Goal: Book appointment/travel/reservation

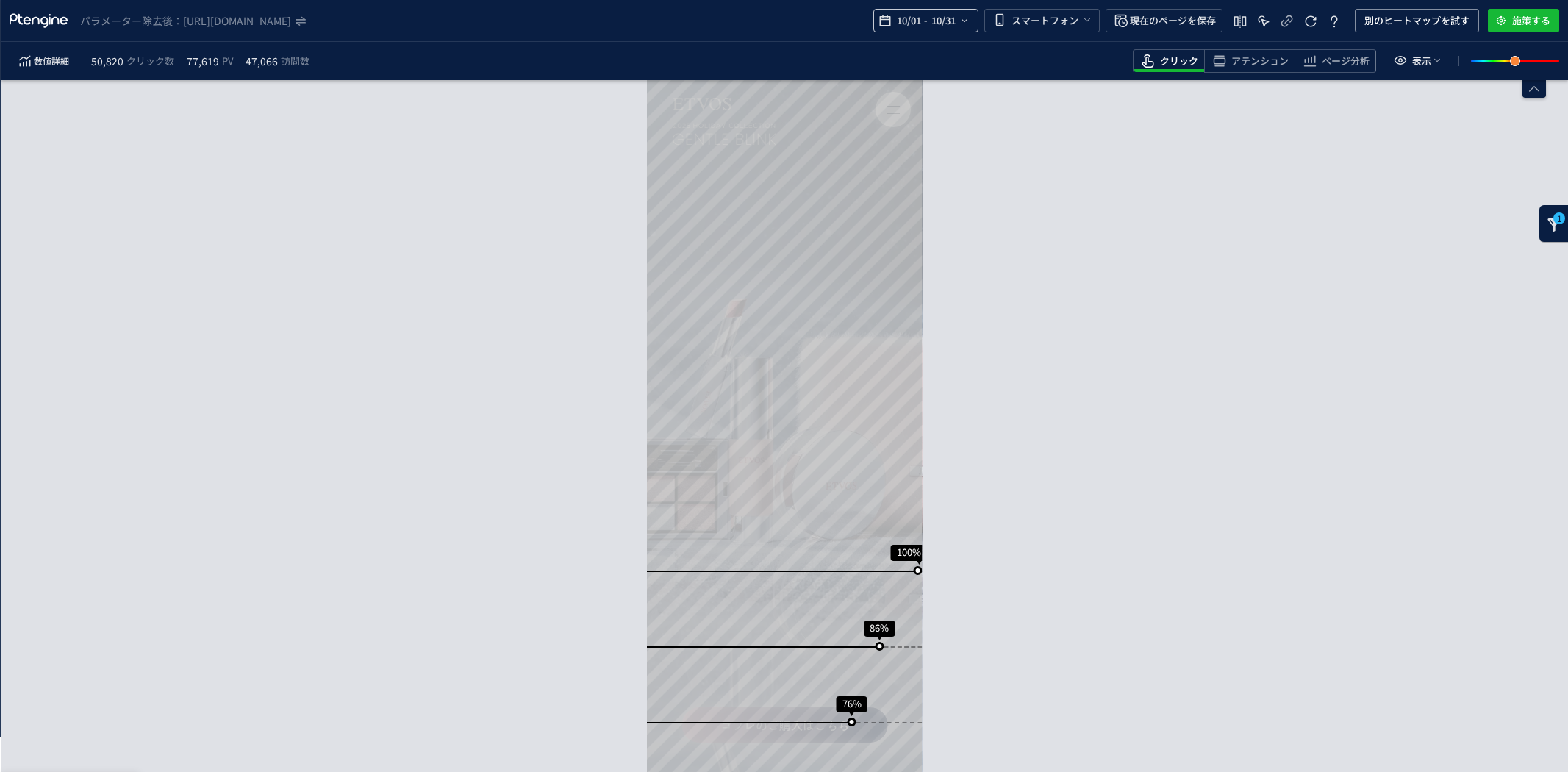
click at [916, 12] on span "10/01" at bounding box center [909, 20] width 30 height 30
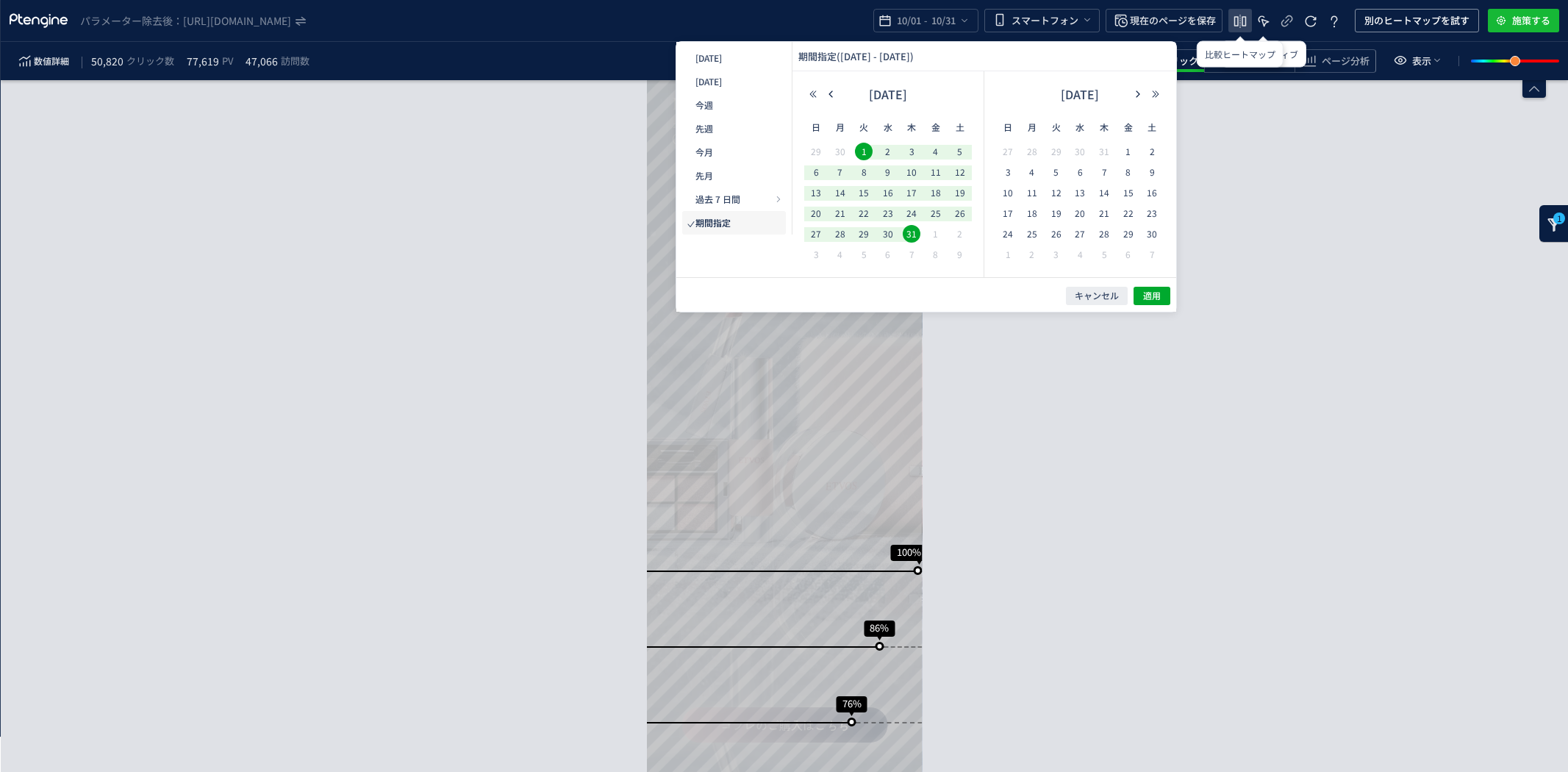
click at [1243, 18] on use "heatmap-top-bar" at bounding box center [1240, 21] width 13 height 14
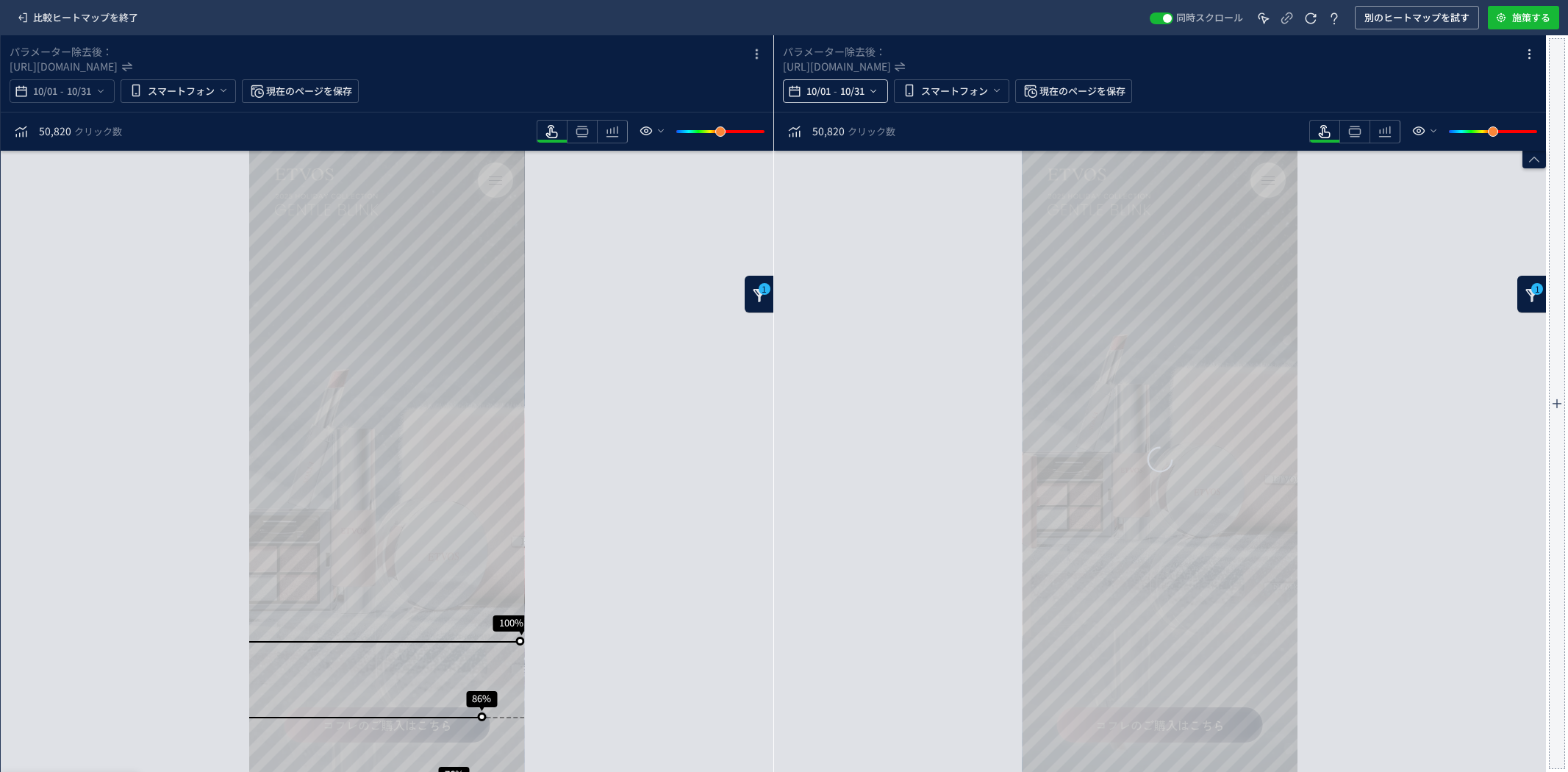
click at [833, 94] on span "-" at bounding box center [835, 90] width 3 height 30
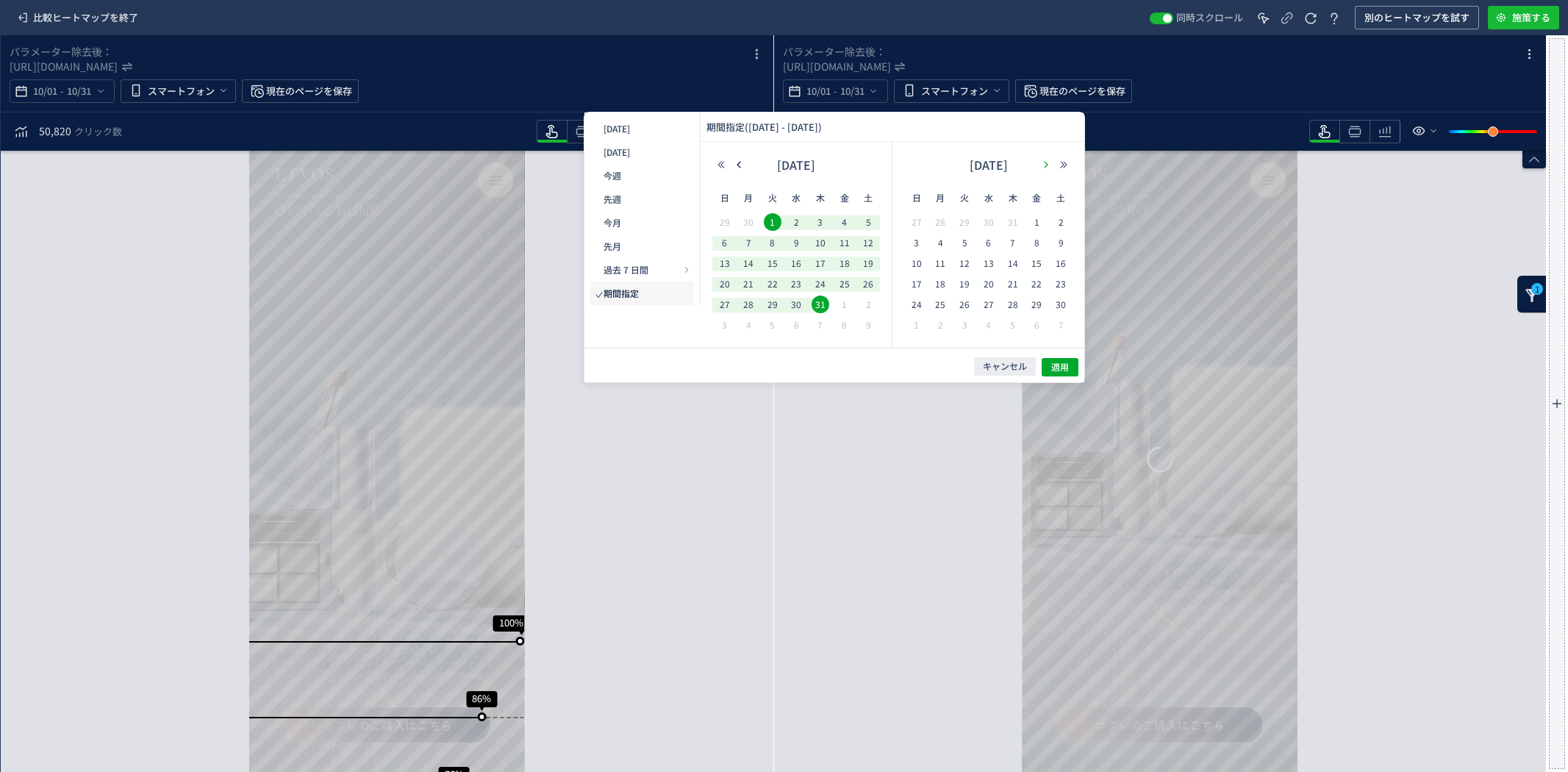
click at [1047, 161] on icon "button" at bounding box center [1046, 165] width 8 height 8
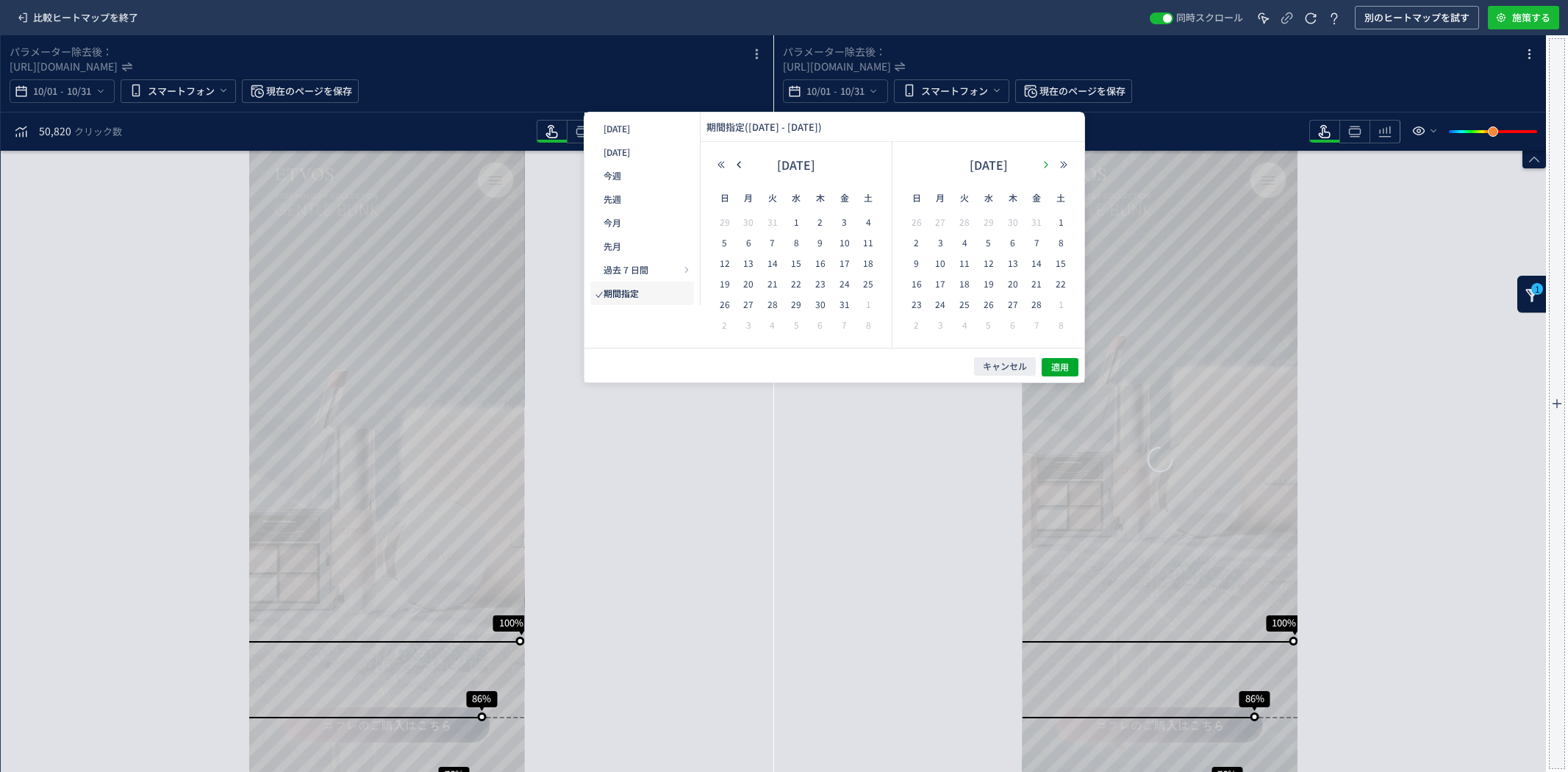
click at [1046, 164] on use "button" at bounding box center [1046, 165] width 3 height 7
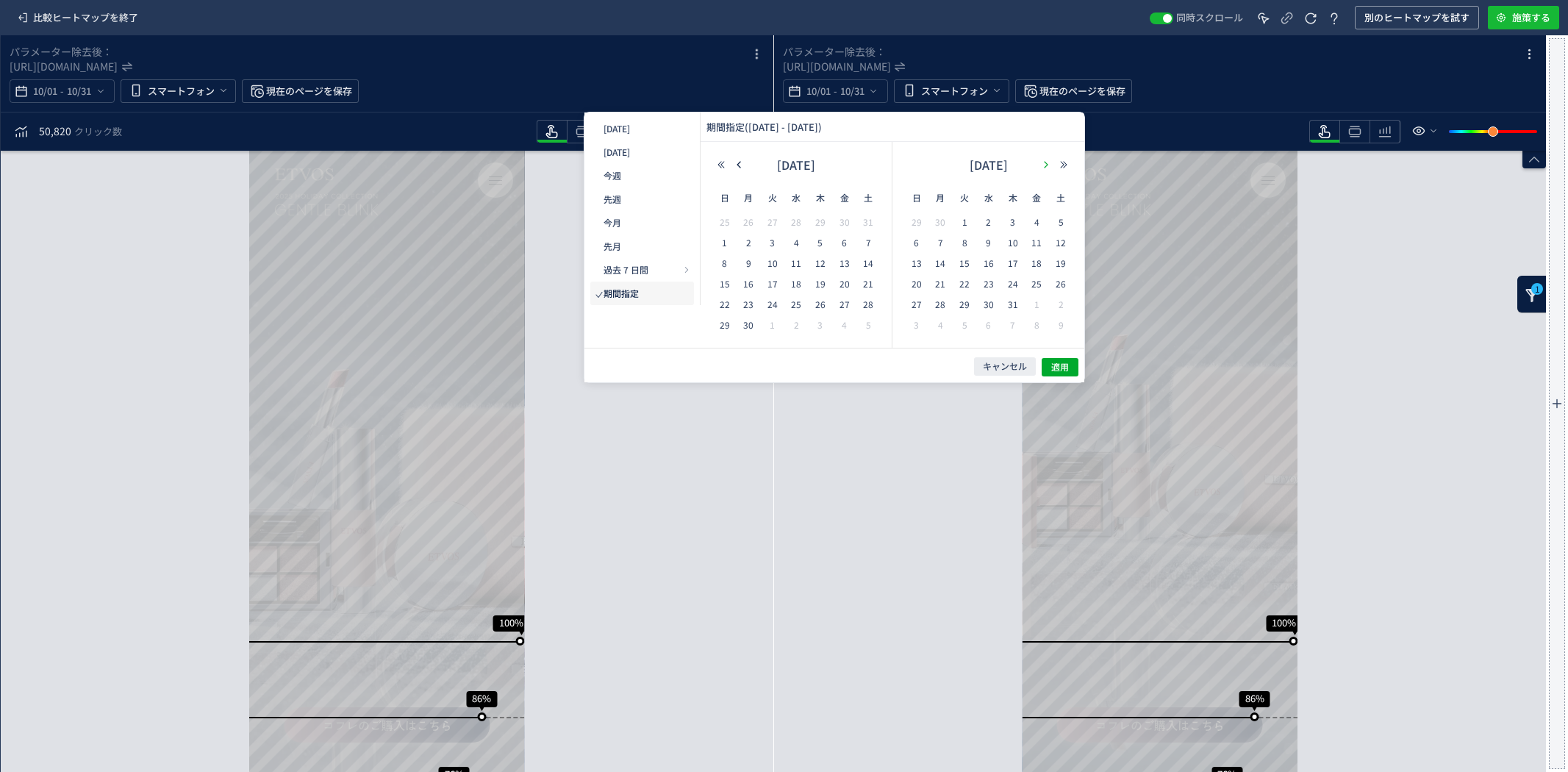
click at [1046, 164] on use "button" at bounding box center [1046, 165] width 3 height 7
click at [991, 222] on span "1" at bounding box center [988, 222] width 18 height 18
click at [995, 261] on span "15" at bounding box center [988, 263] width 18 height 18
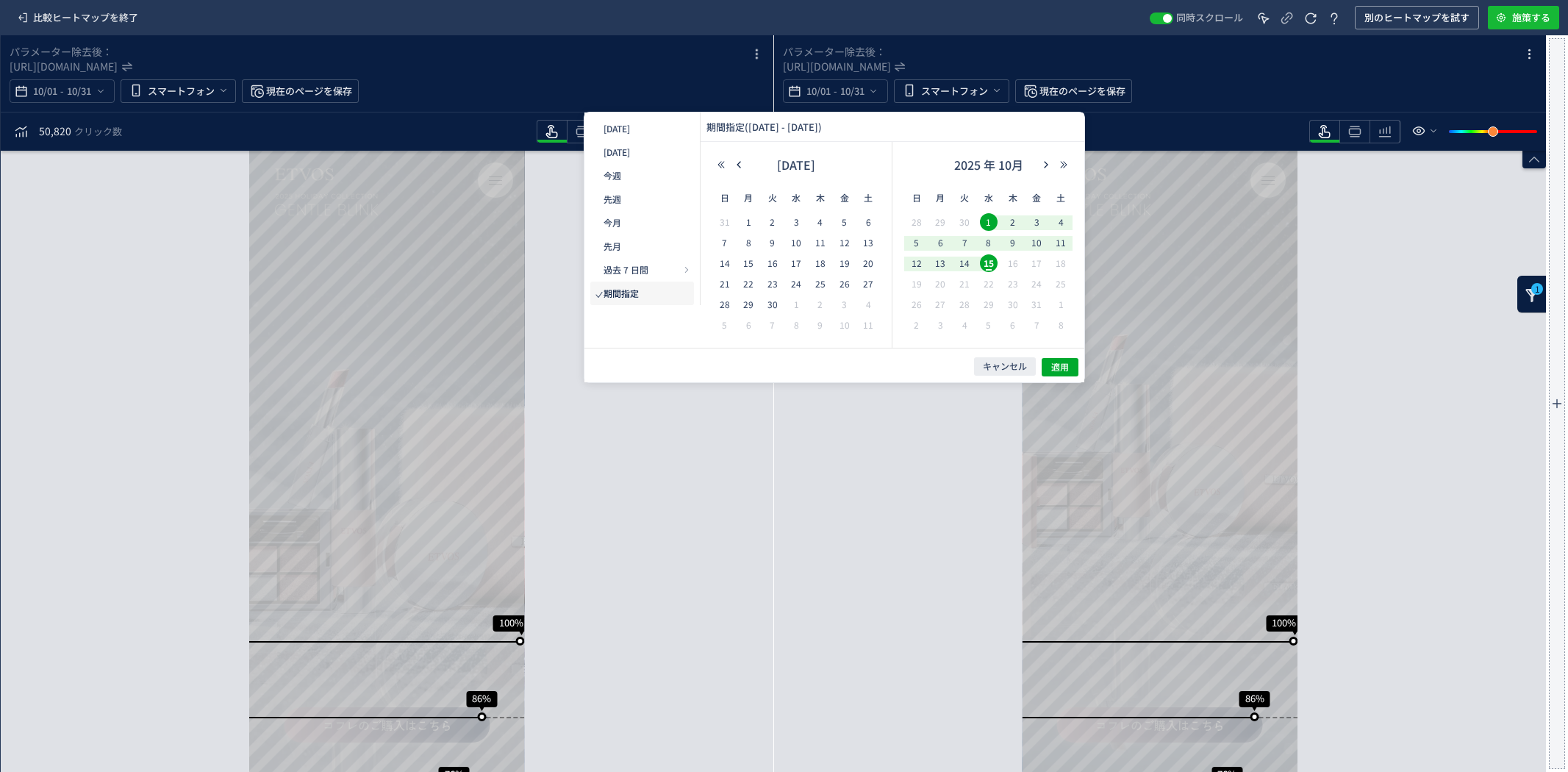
click at [986, 265] on span "15" at bounding box center [988, 263] width 18 height 18
click at [986, 219] on span "1" at bounding box center [988, 222] width 18 height 18
click at [1063, 366] on span "適用" at bounding box center [1059, 367] width 18 height 13
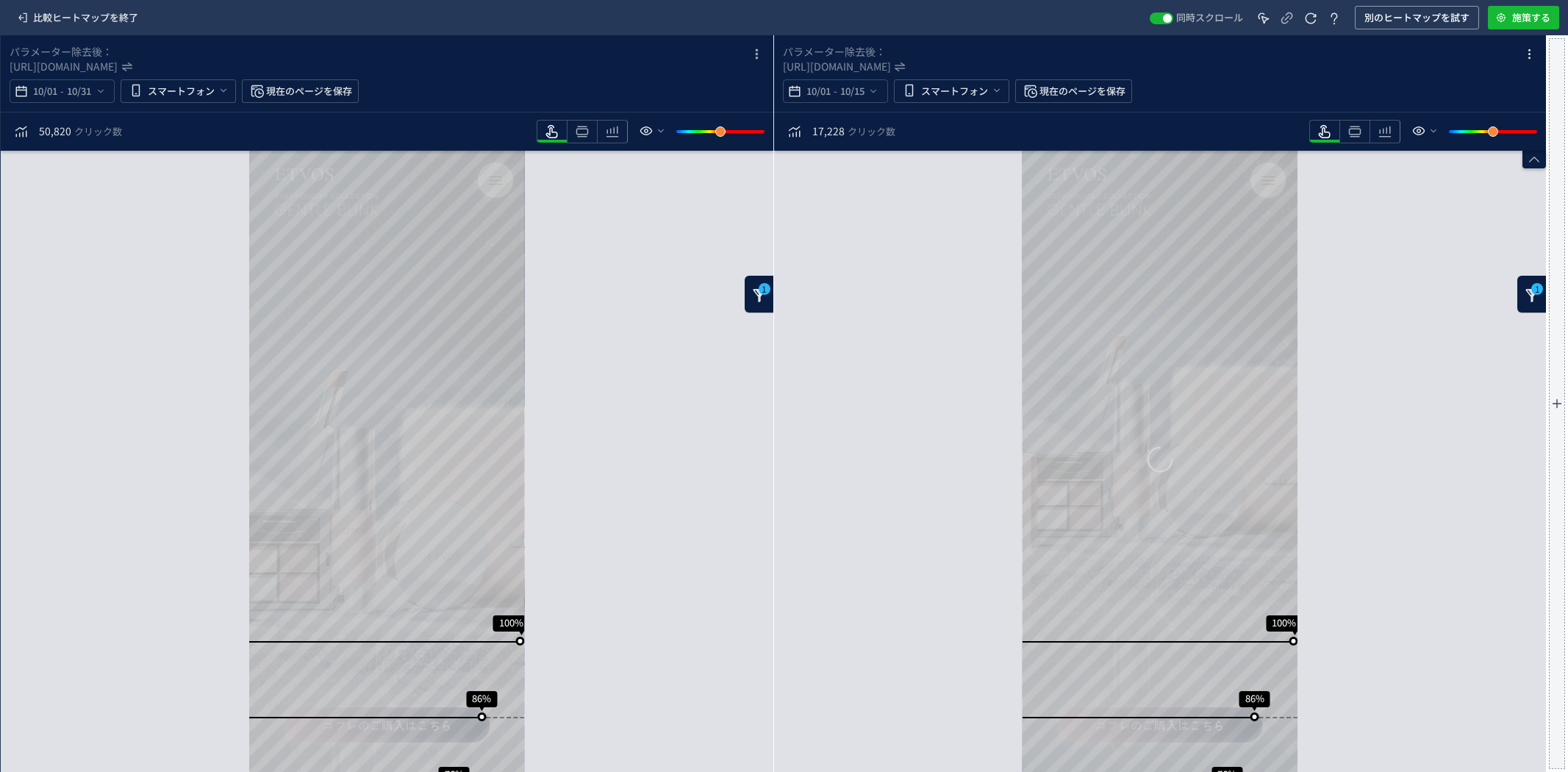
click at [1395, 336] on div "スクロール到達率 100% スクロール到達率 86% スクロール到達率 76% スクロール到達率 71% スクロール到達率 70% スクロール到達率 69% …" at bounding box center [1161, 461] width 773 height 621
click at [1501, 14] on icon "button" at bounding box center [1501, 18] width 15 height 15
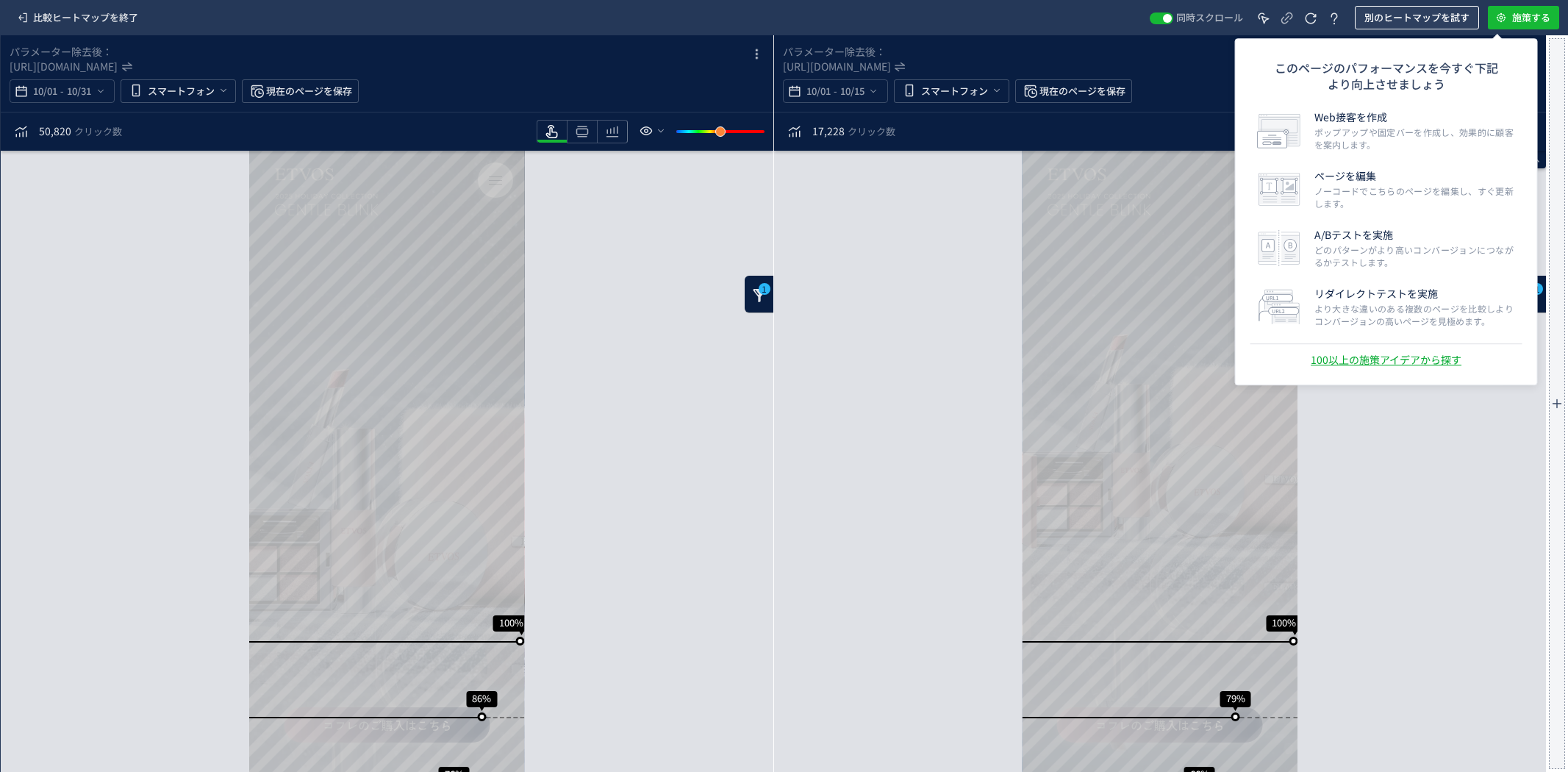
click at [1445, 18] on span "別のヒートマップを試す" at bounding box center [1417, 18] width 105 height 24
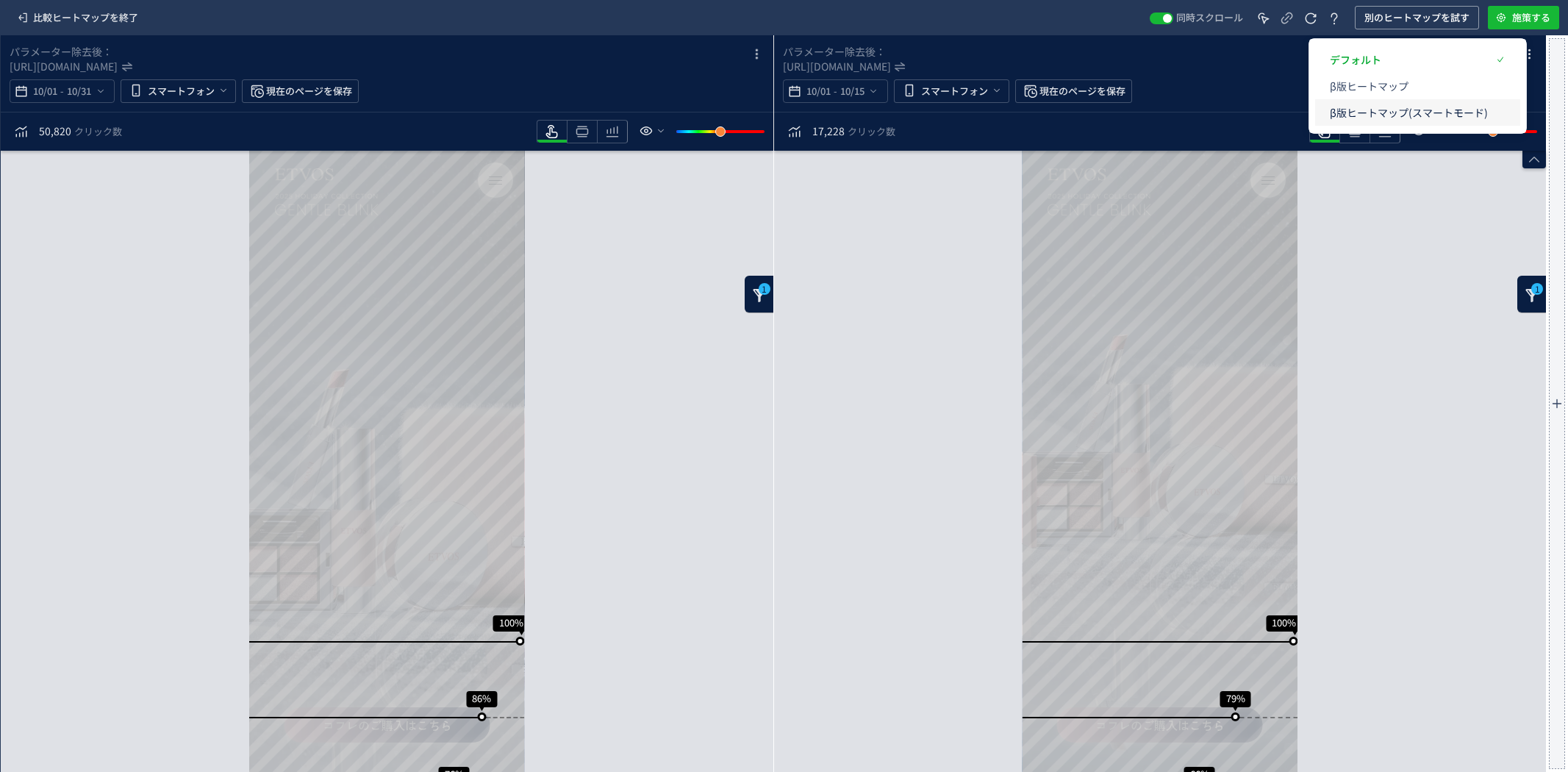
click at [1399, 116] on p "β版ヒートマップ(スマートモード)" at bounding box center [1408, 112] width 158 height 26
